Goal: Task Accomplishment & Management: Manage account settings

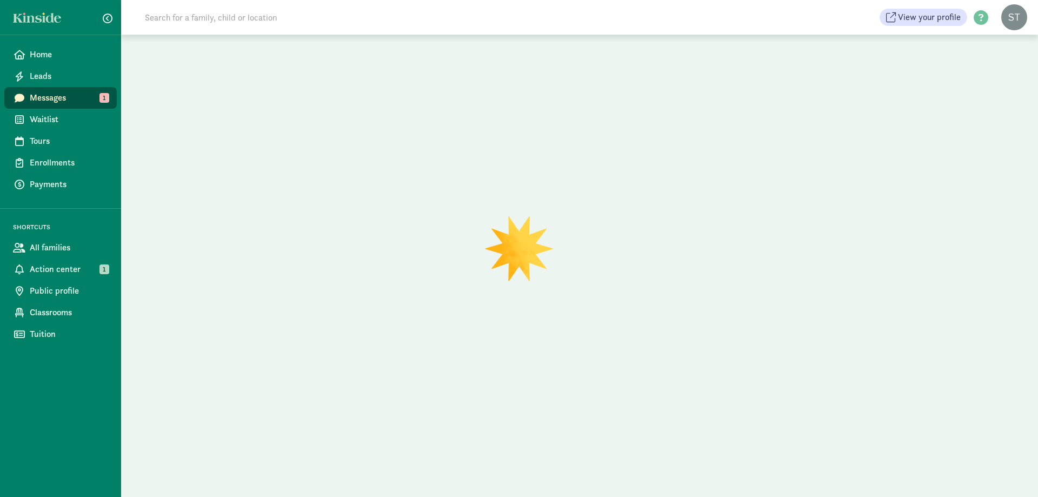
click at [194, 19] on input at bounding box center [289, 17] width 303 height 22
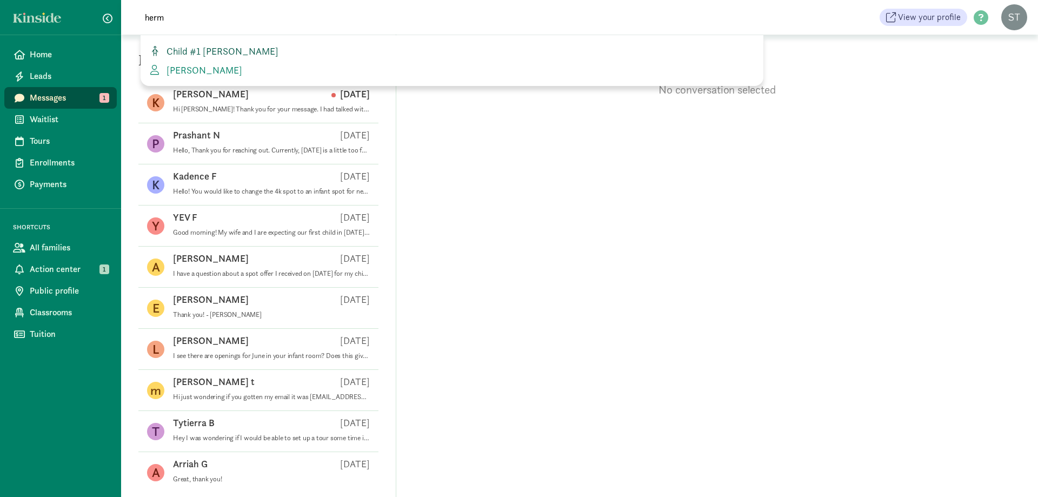
type input "herm"
click at [211, 57] on link "Child #1 Hermanson" at bounding box center [452, 51] width 606 height 15
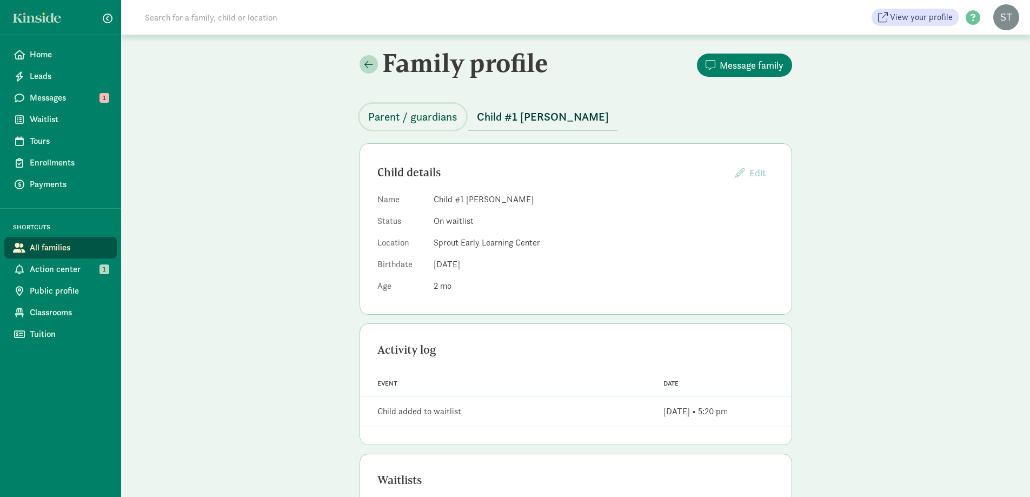
click at [427, 120] on span "Parent / guardians" at bounding box center [412, 116] width 89 height 17
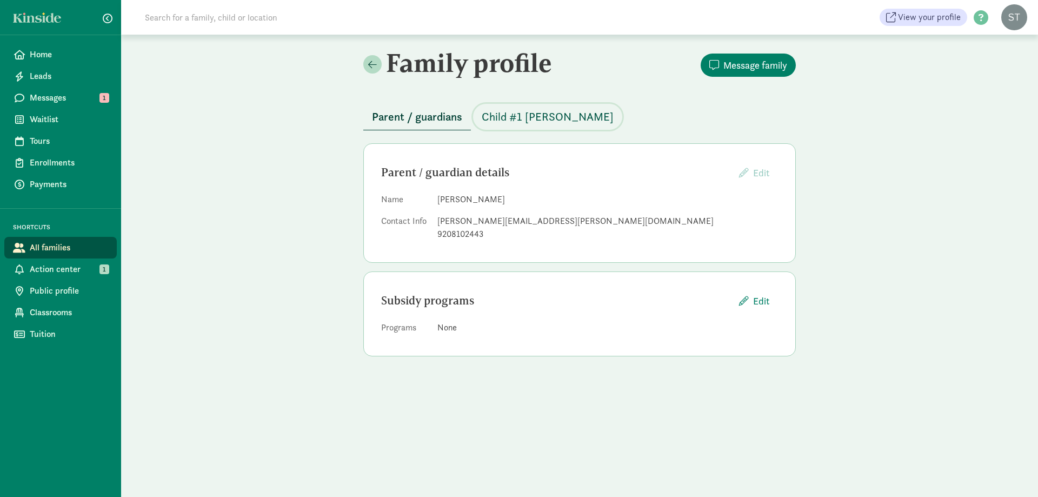
click at [541, 121] on span "Child #1 [PERSON_NAME]" at bounding box center [548, 116] width 132 height 17
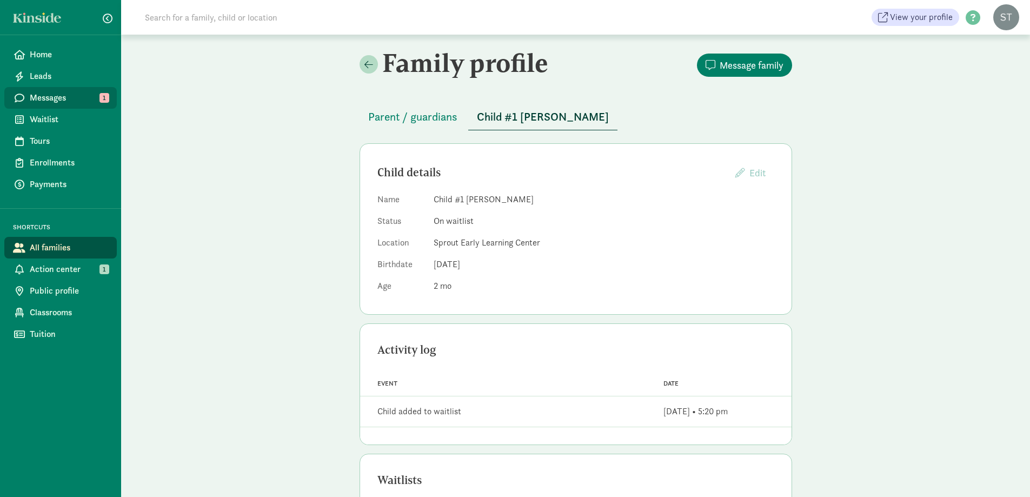
click at [77, 101] on span "Messages" at bounding box center [69, 97] width 78 height 13
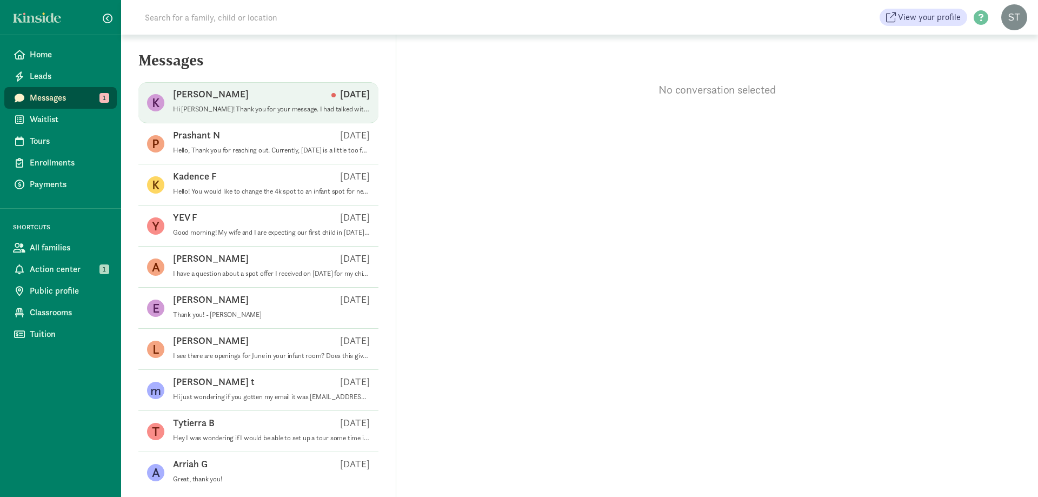
click at [262, 97] on div "[PERSON_NAME] [DATE]" at bounding box center [271, 96] width 197 height 17
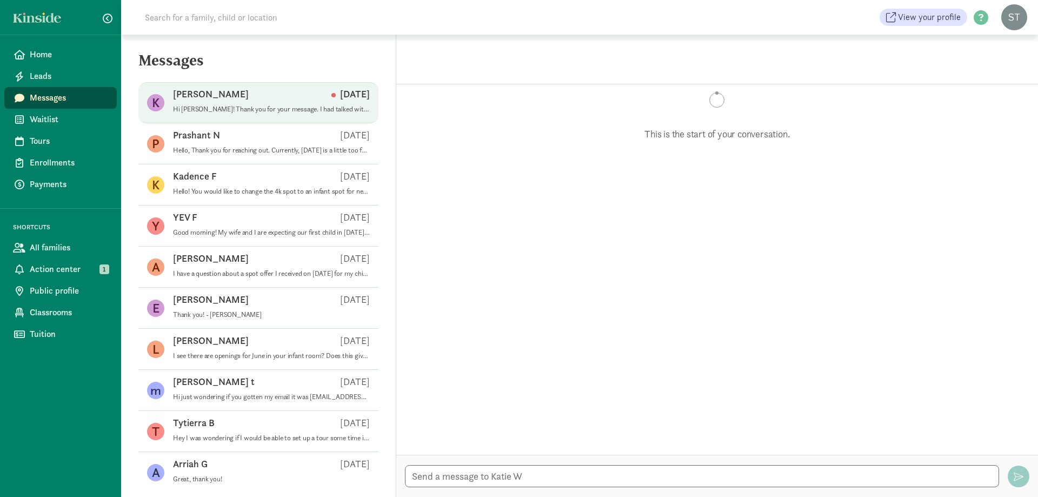
scroll to position [231, 0]
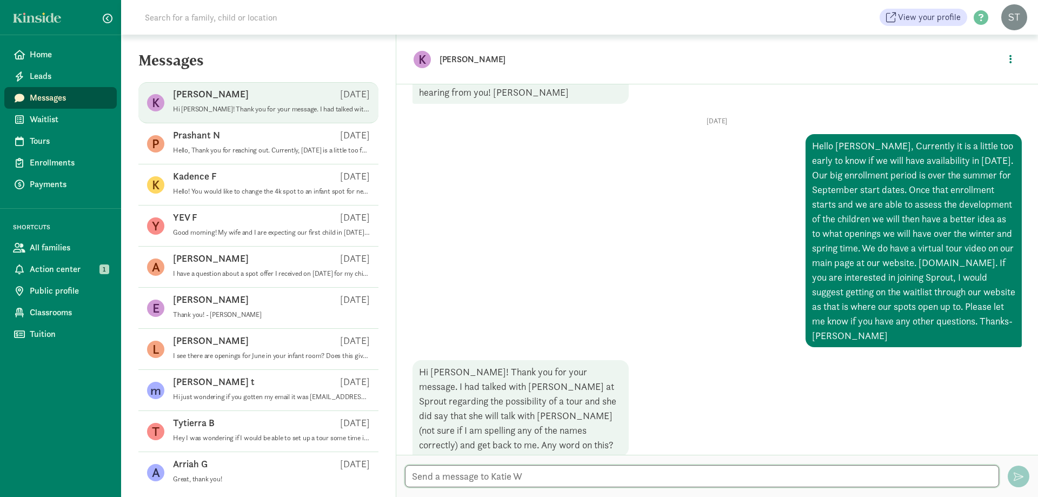
click at [534, 483] on textarea at bounding box center [702, 476] width 594 height 22
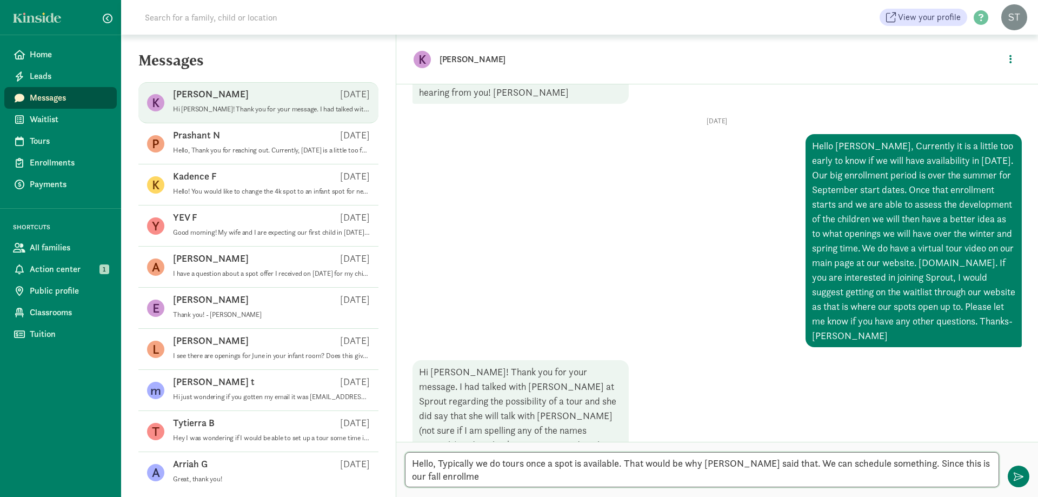
scroll to position [0, 0]
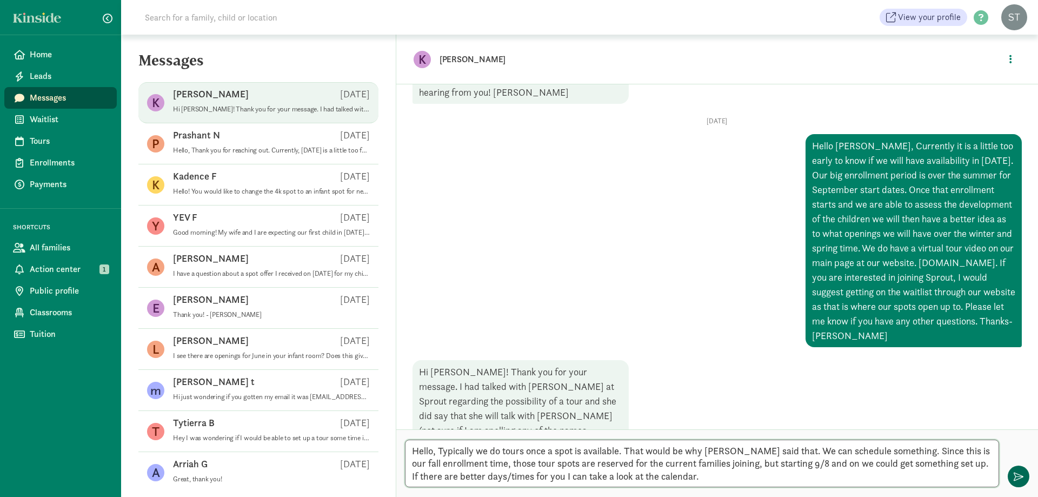
type textarea "Hello, Typically we do tours once a spot is available. That would be why [PERSO…"
click at [1018, 480] on span "button" at bounding box center [1019, 477] width 10 height 10
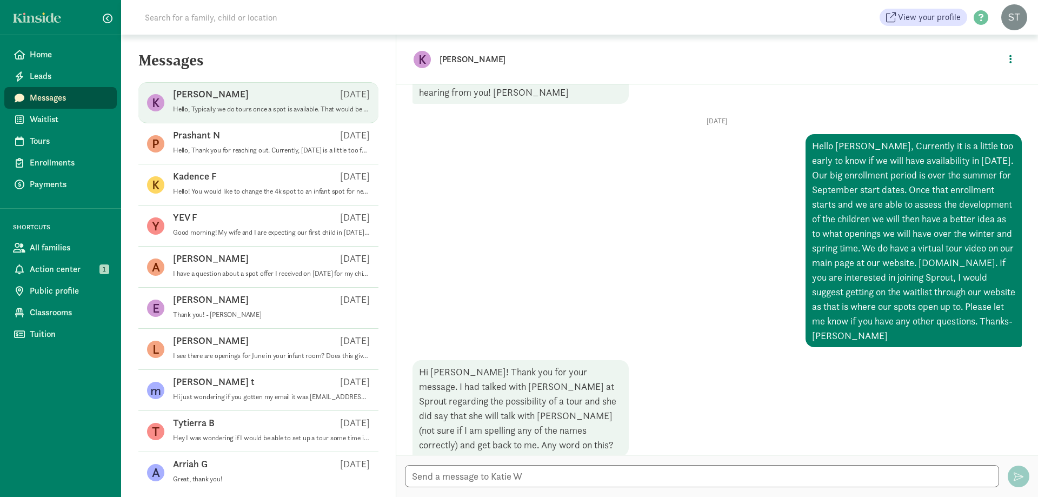
scroll to position [387, 0]
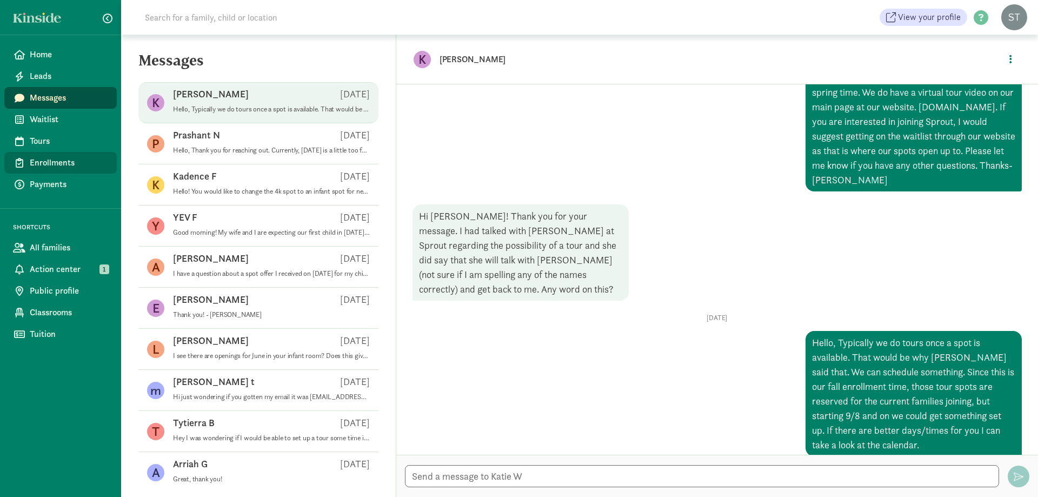
click at [59, 163] on span "Enrollments" at bounding box center [69, 162] width 78 height 13
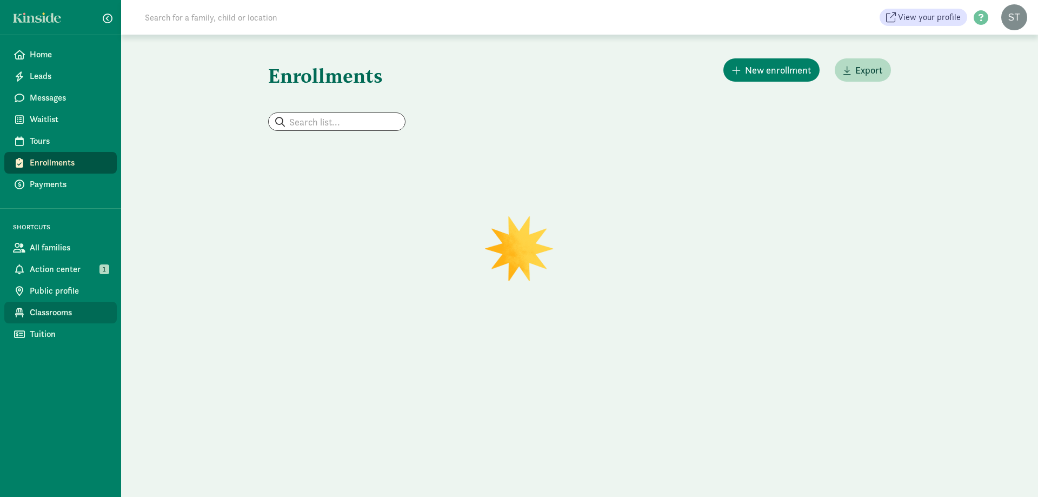
click at [56, 314] on span "Classrooms" at bounding box center [69, 312] width 78 height 13
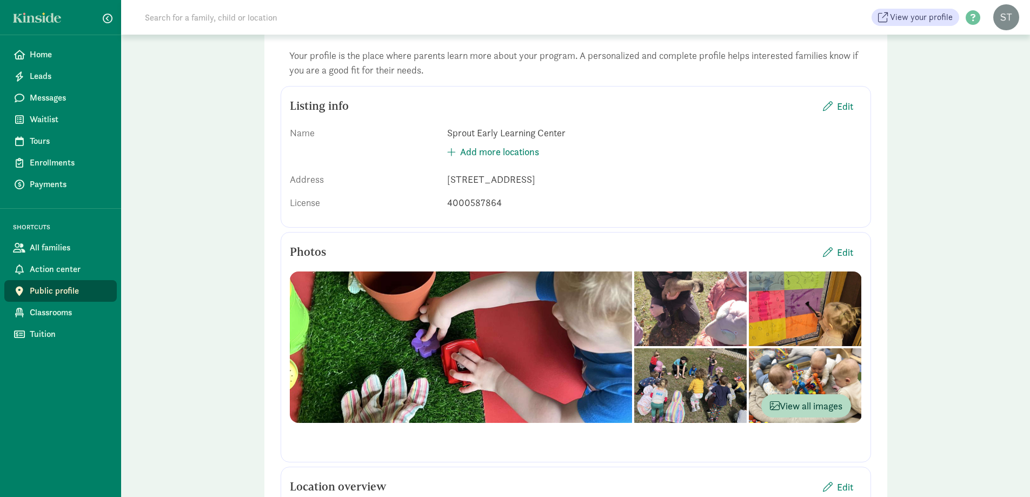
scroll to position [216, 0]
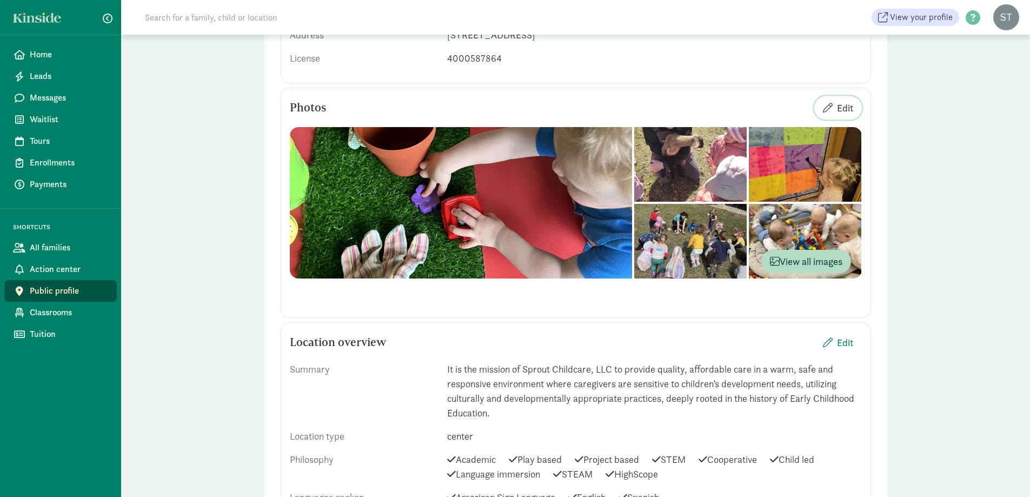
click at [852, 107] on span "Edit" at bounding box center [845, 108] width 16 height 15
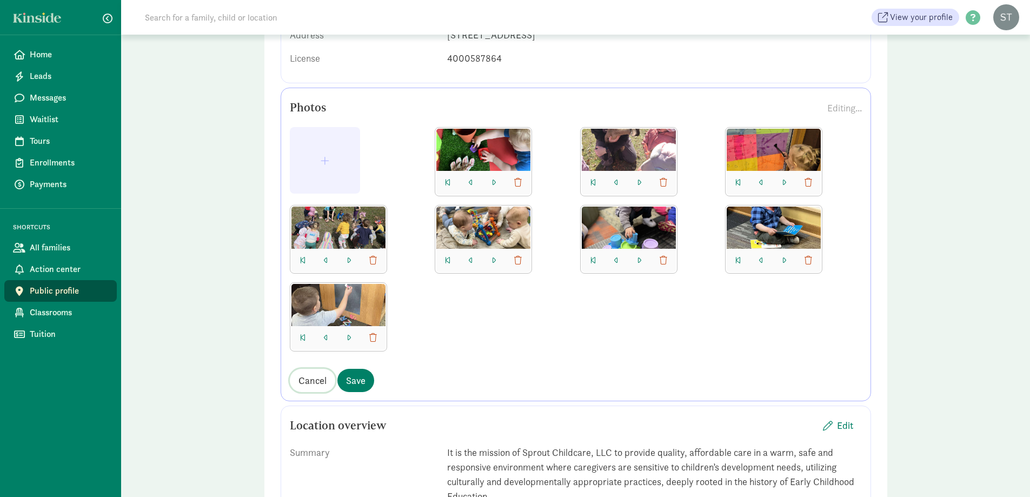
click at [315, 383] on span "Cancel" at bounding box center [313, 380] width 28 height 15
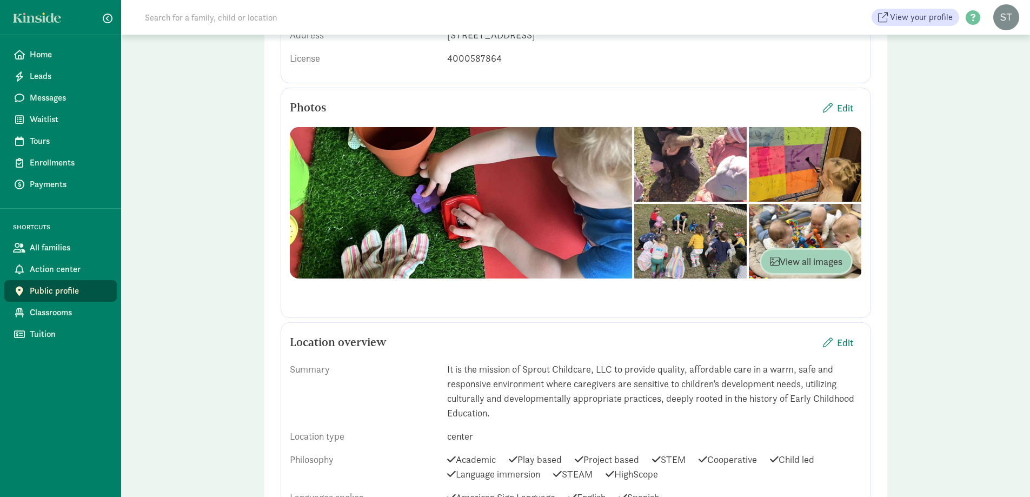
click at [790, 258] on span "View all images" at bounding box center [806, 261] width 72 height 15
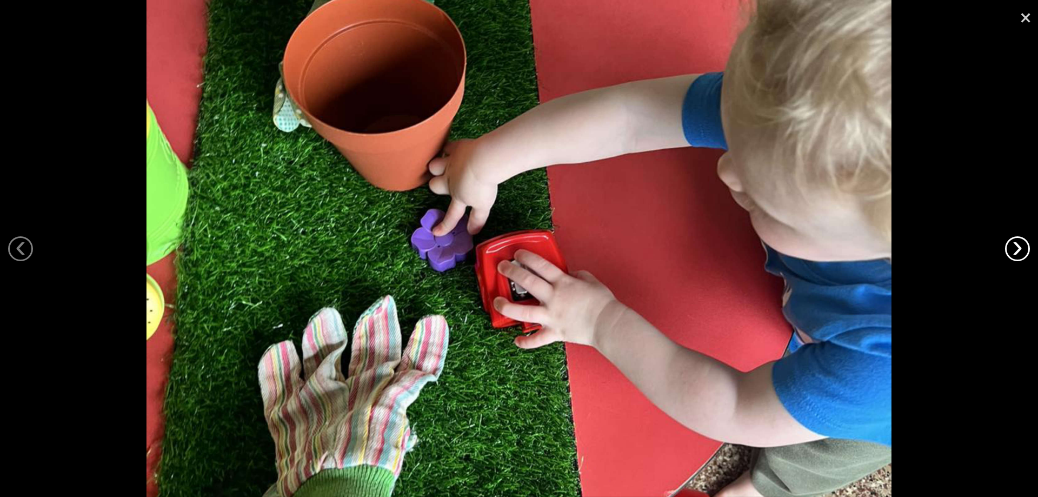
click at [1024, 243] on link "›" at bounding box center [1017, 248] width 25 height 25
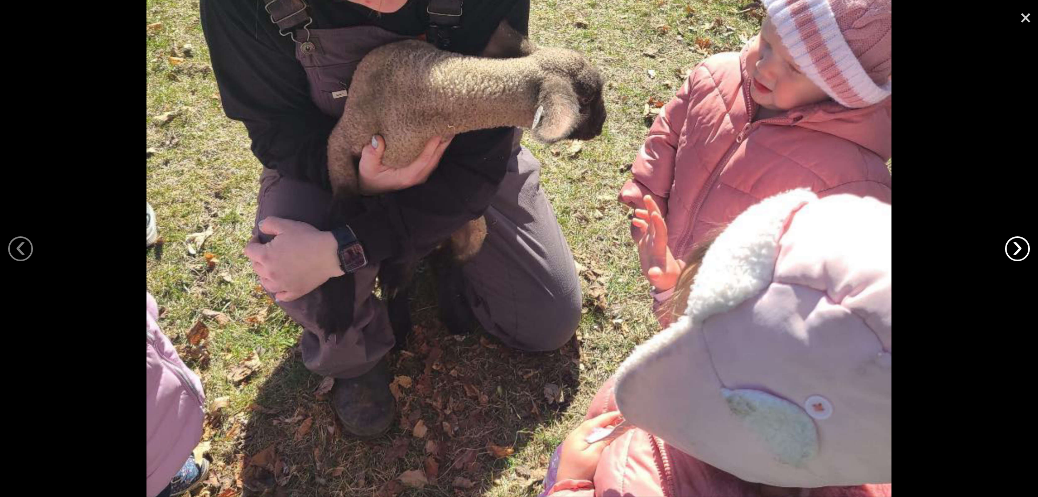
click at [1024, 243] on link "›" at bounding box center [1017, 248] width 25 height 25
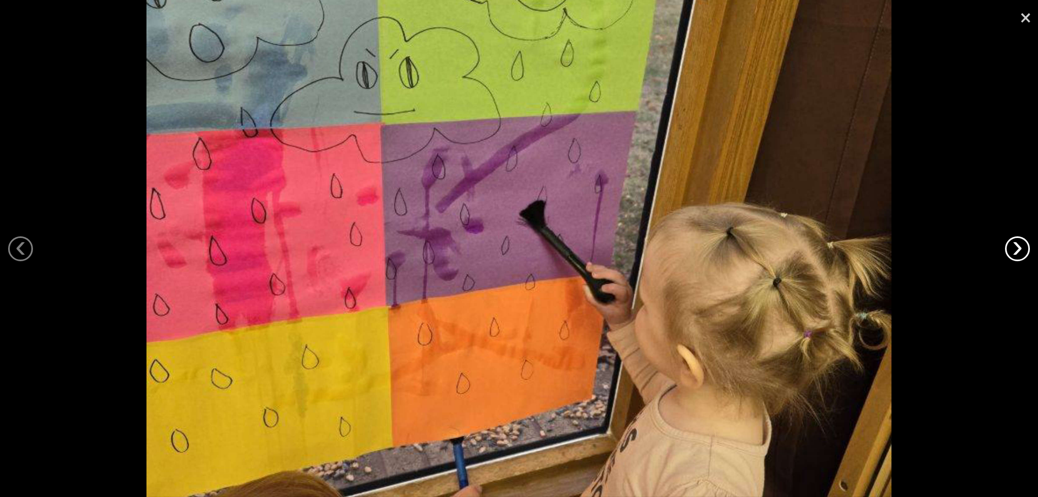
click at [1024, 243] on link "›" at bounding box center [1017, 248] width 25 height 25
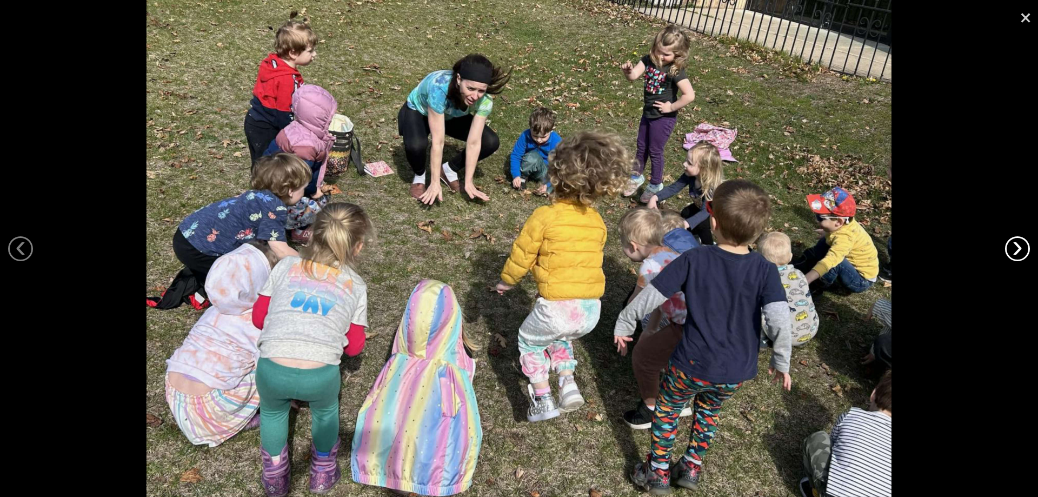
click at [1024, 243] on link "›" at bounding box center [1017, 248] width 25 height 25
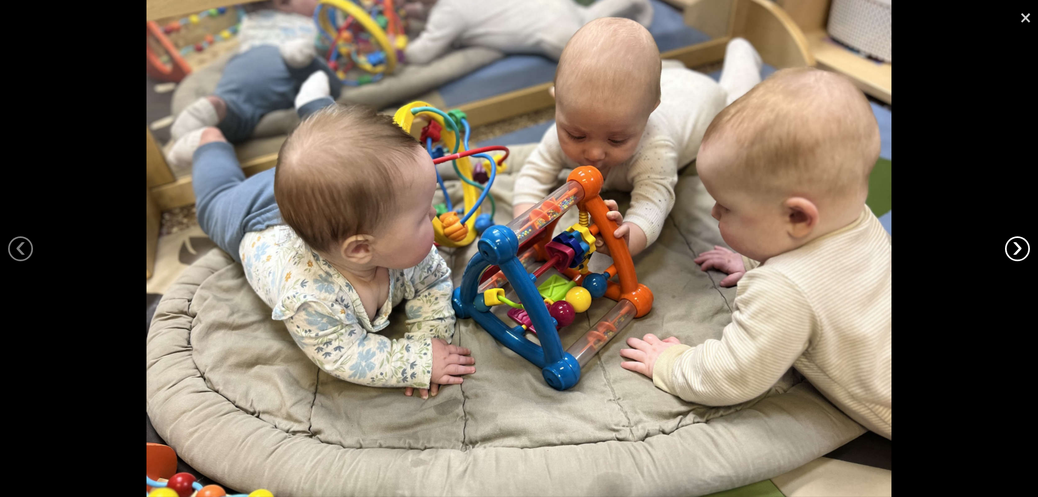
click at [1024, 243] on link "›" at bounding box center [1017, 248] width 25 height 25
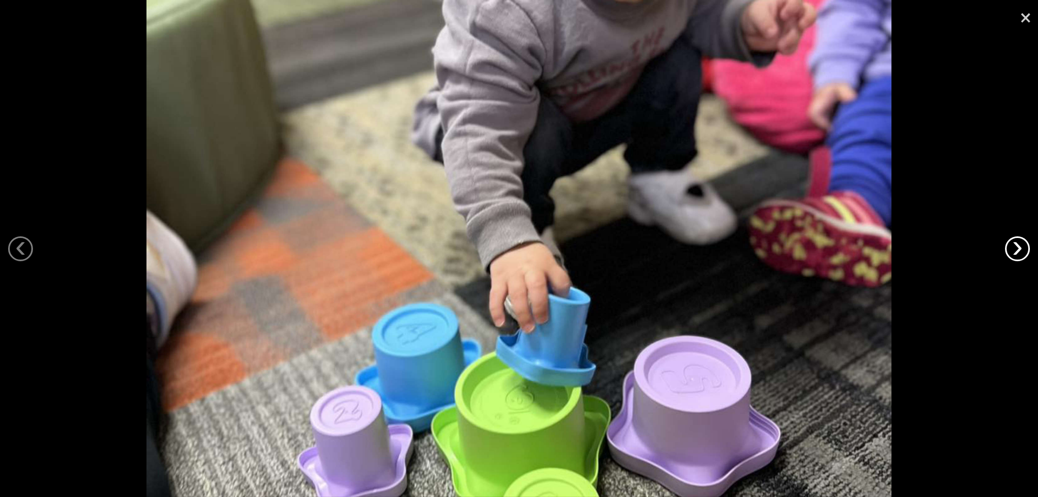
click at [1024, 243] on link "›" at bounding box center [1017, 248] width 25 height 25
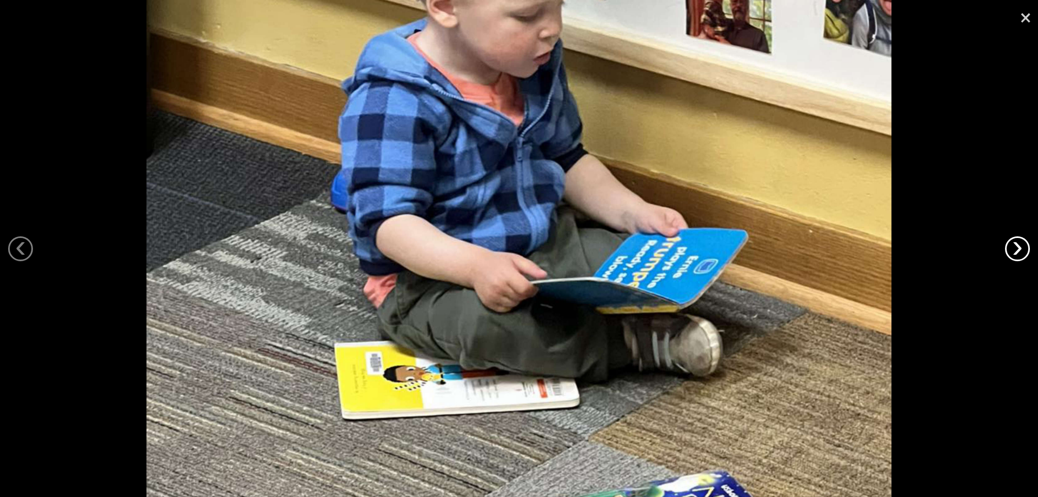
click at [1024, 243] on link "›" at bounding box center [1017, 248] width 25 height 25
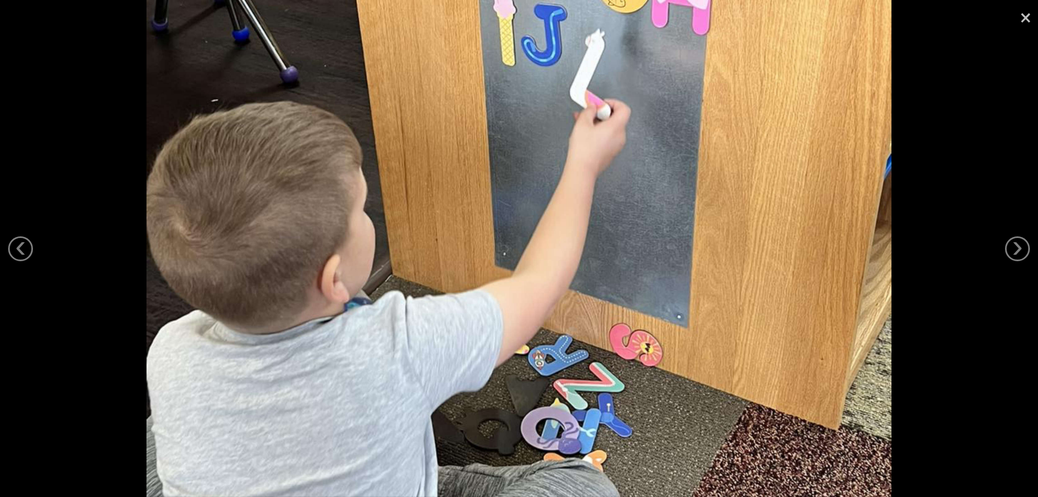
click at [1022, 16] on link "×" at bounding box center [1025, 16] width 25 height 32
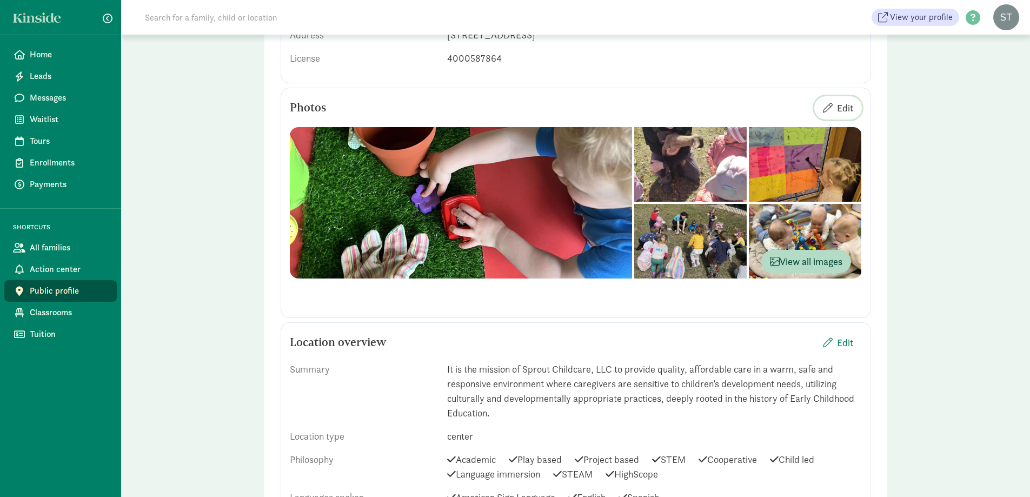
click at [845, 102] on span "Edit" at bounding box center [845, 108] width 16 height 15
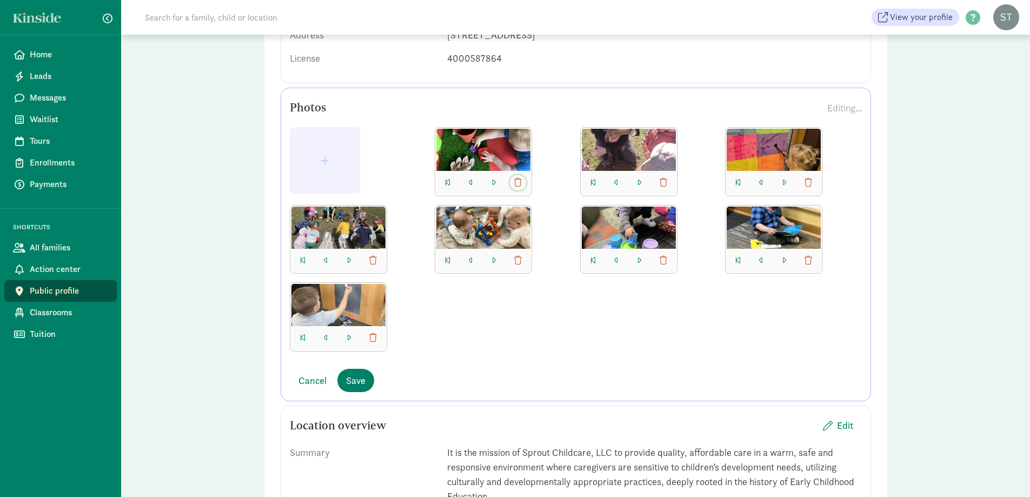
click at [521, 187] on span "button" at bounding box center [518, 182] width 8 height 9
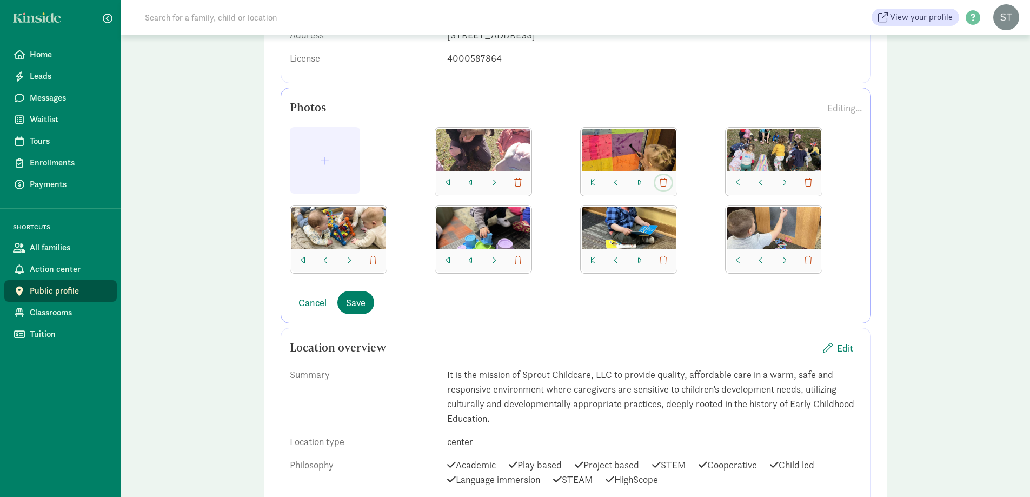
click at [661, 183] on span "button" at bounding box center [664, 182] width 8 height 9
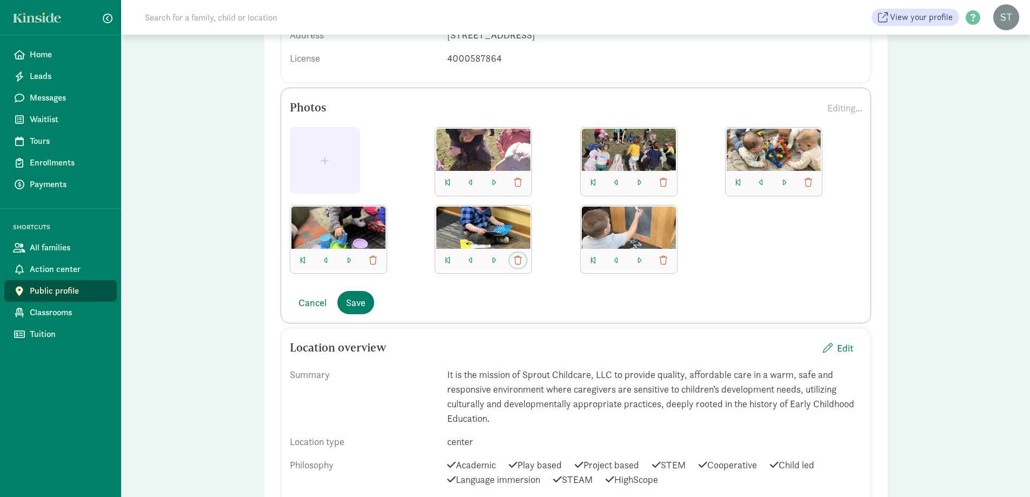
click at [518, 256] on span "button" at bounding box center [518, 260] width 8 height 9
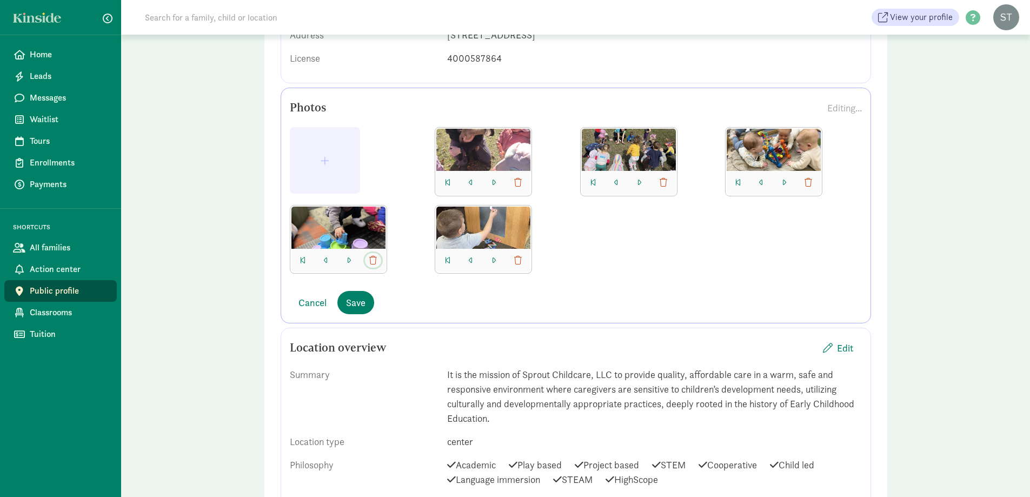
click at [374, 259] on span "button" at bounding box center [373, 260] width 8 height 9
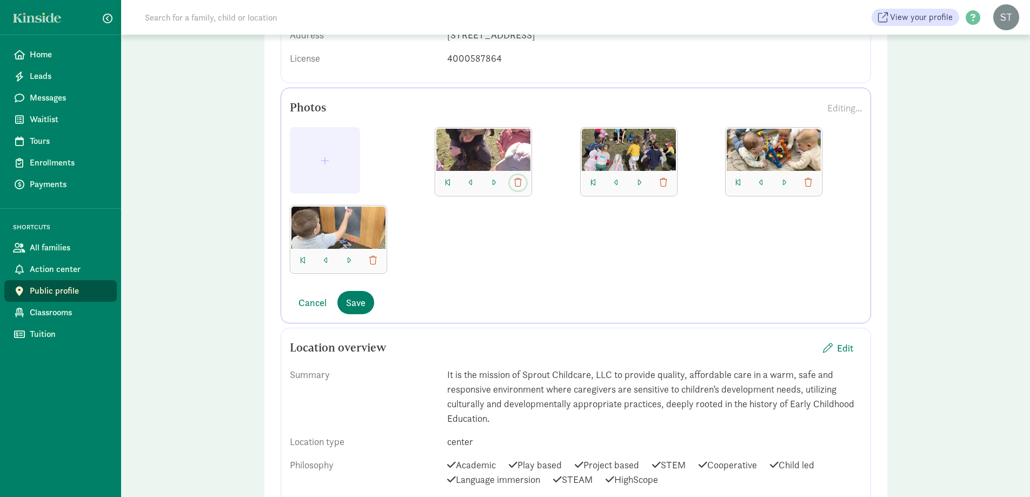
click at [519, 182] on span "button" at bounding box center [518, 182] width 8 height 9
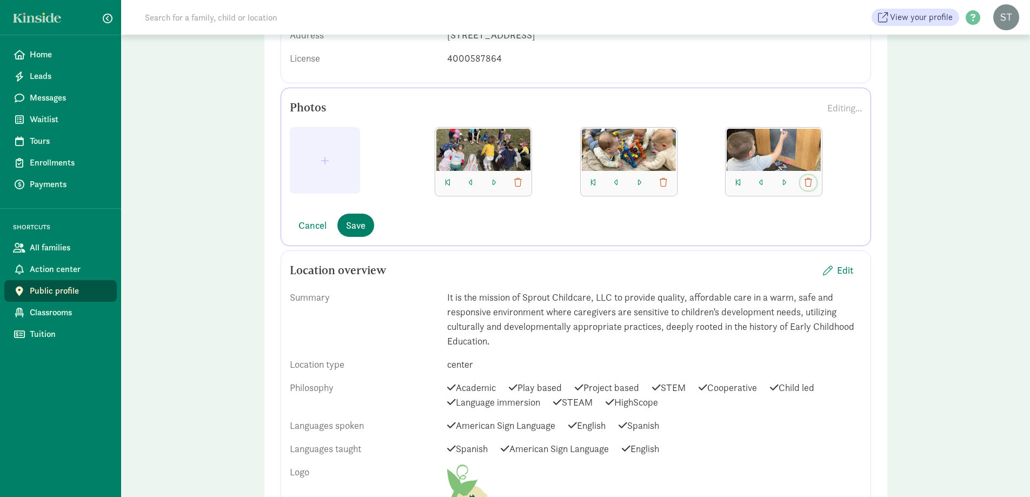
click at [811, 185] on span "button" at bounding box center [809, 182] width 8 height 9
click at [519, 180] on span "button" at bounding box center [518, 182] width 8 height 9
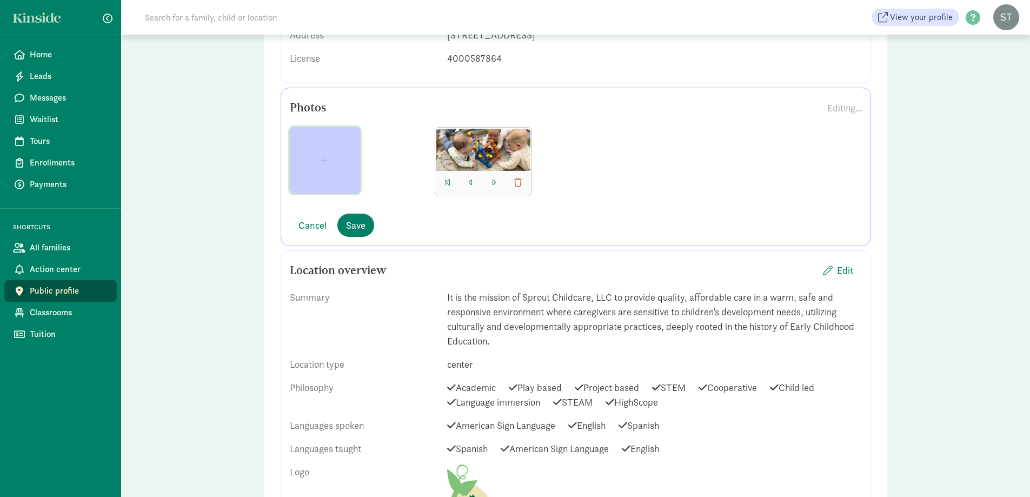
click at [359, 152] on button "button" at bounding box center [325, 160] width 70 height 67
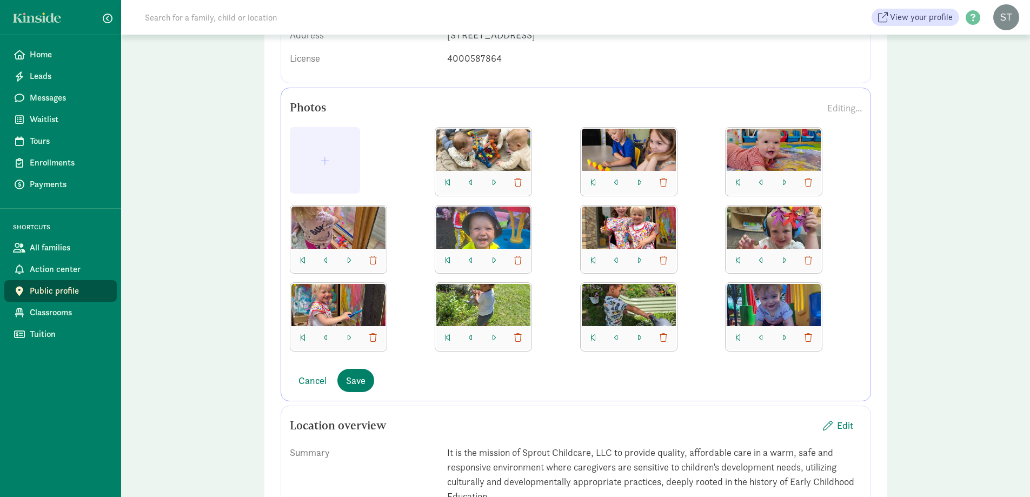
click at [488, 310] on div at bounding box center [483, 305] width 94 height 42
click at [480, 297] on div at bounding box center [483, 305] width 94 height 42
click at [354, 379] on span "Save" at bounding box center [355, 380] width 19 height 15
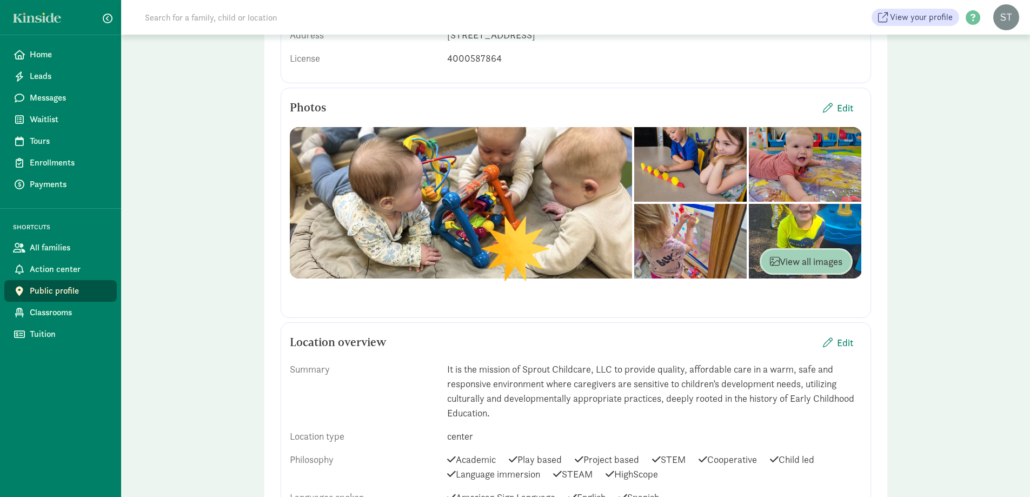
click at [810, 260] on span "View all images" at bounding box center [806, 261] width 72 height 15
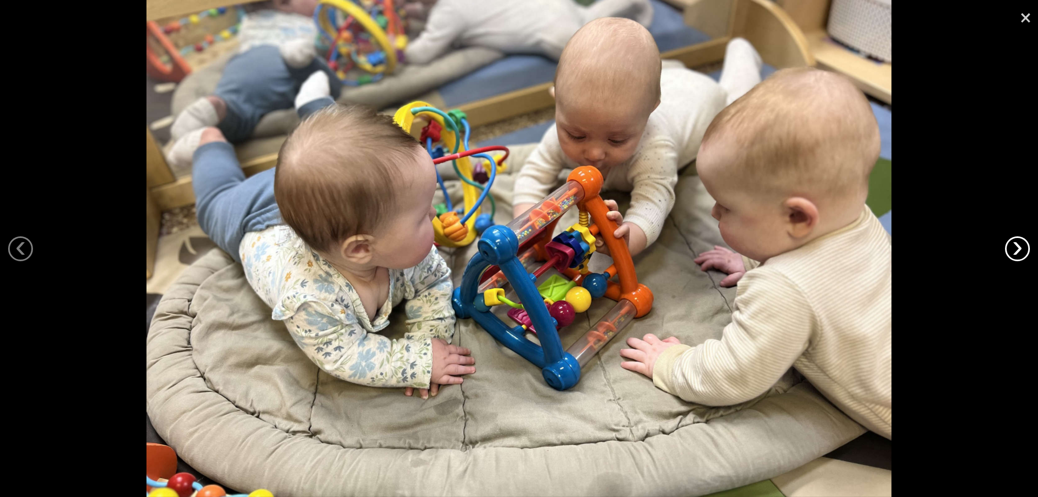
click at [1025, 250] on link "›" at bounding box center [1017, 248] width 25 height 25
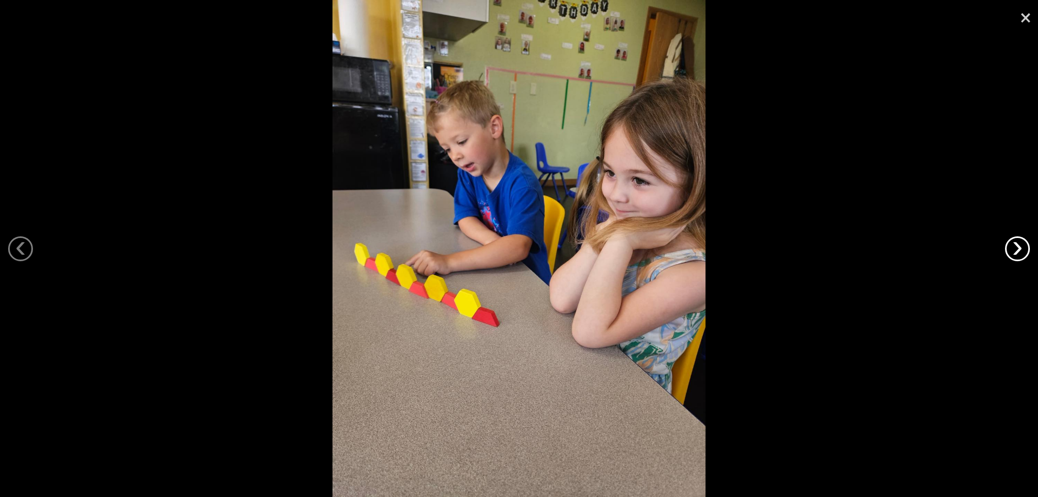
click at [1025, 250] on link "›" at bounding box center [1017, 248] width 25 height 25
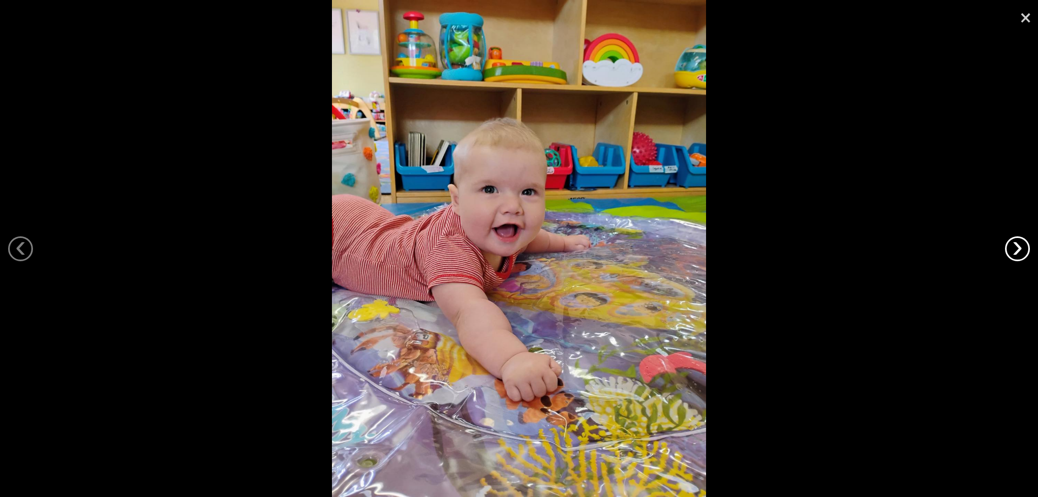
click at [1025, 250] on link "›" at bounding box center [1017, 248] width 25 height 25
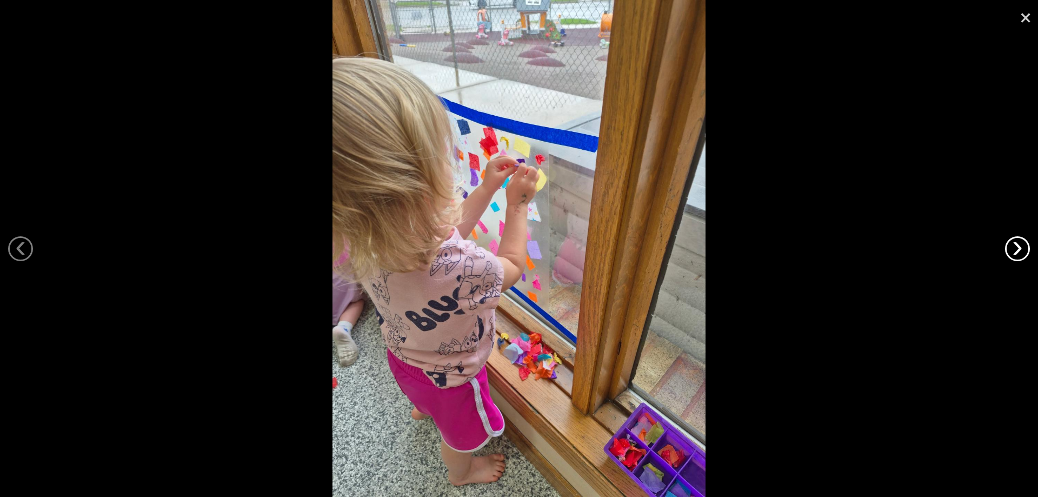
click at [1025, 250] on link "›" at bounding box center [1017, 248] width 25 height 25
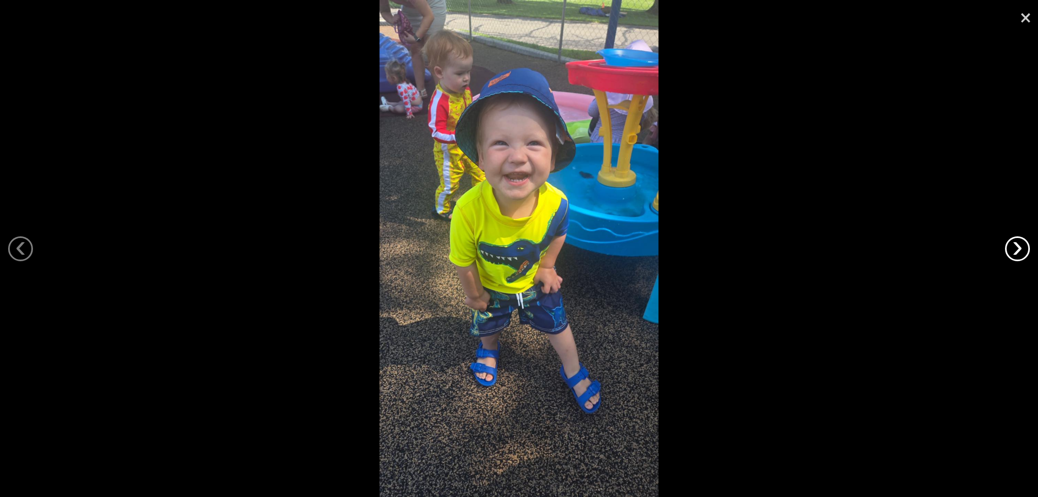
click at [1025, 250] on link "›" at bounding box center [1017, 248] width 25 height 25
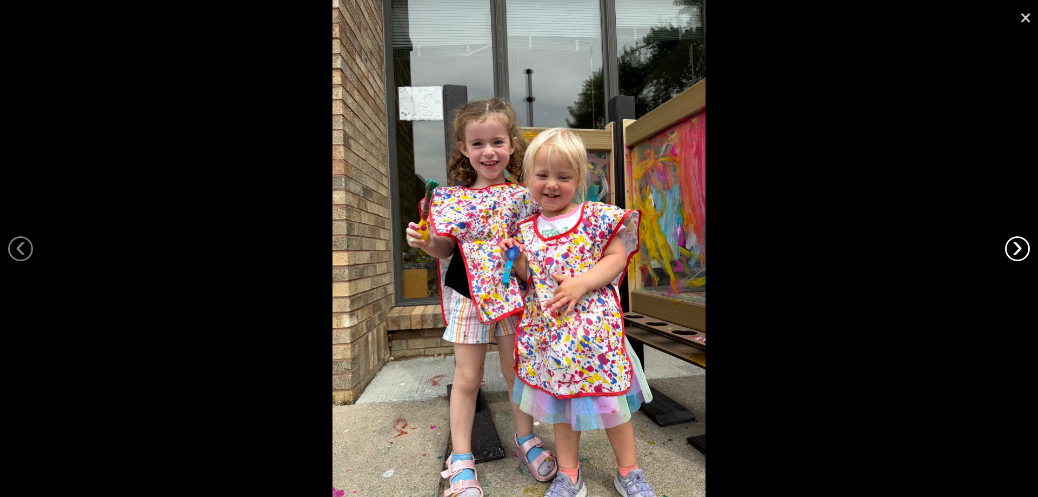
click at [1025, 250] on link "›" at bounding box center [1017, 248] width 25 height 25
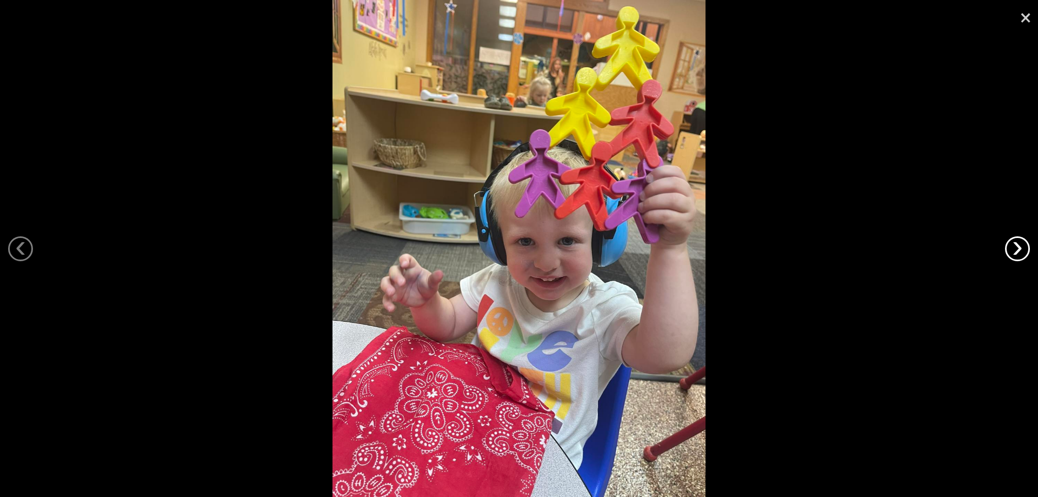
click at [1025, 250] on link "›" at bounding box center [1017, 248] width 25 height 25
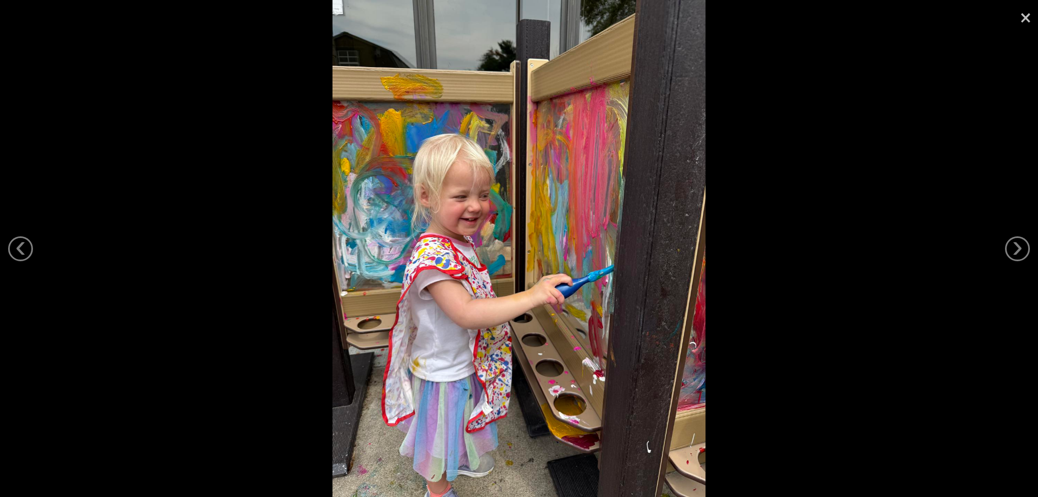
click at [1022, 15] on link "×" at bounding box center [1025, 16] width 25 height 32
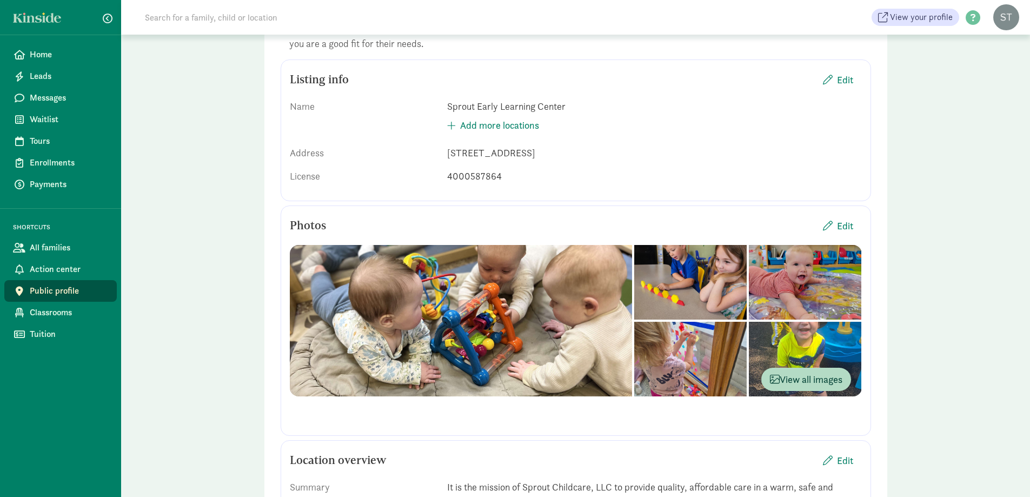
scroll to position [0, 0]
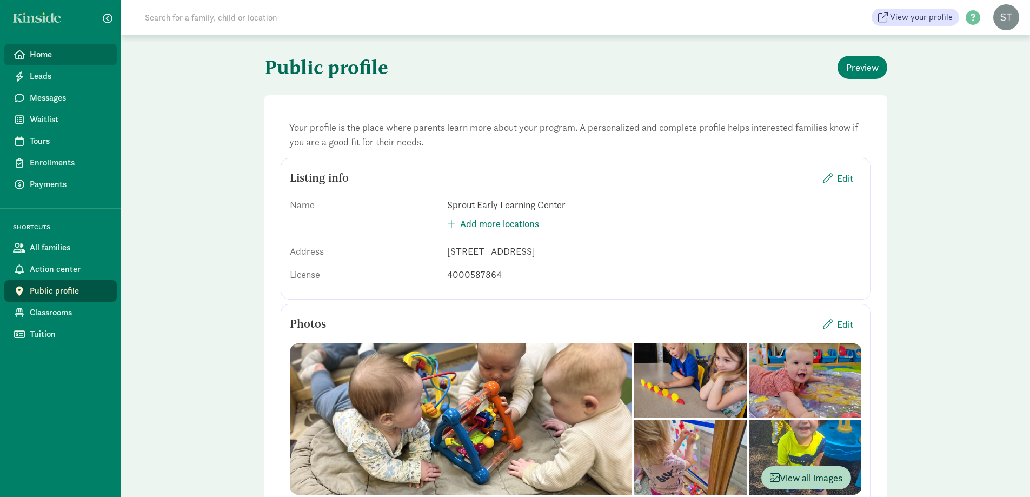
click at [43, 55] on span "Home" at bounding box center [69, 54] width 78 height 13
